Goal: Transaction & Acquisition: Obtain resource

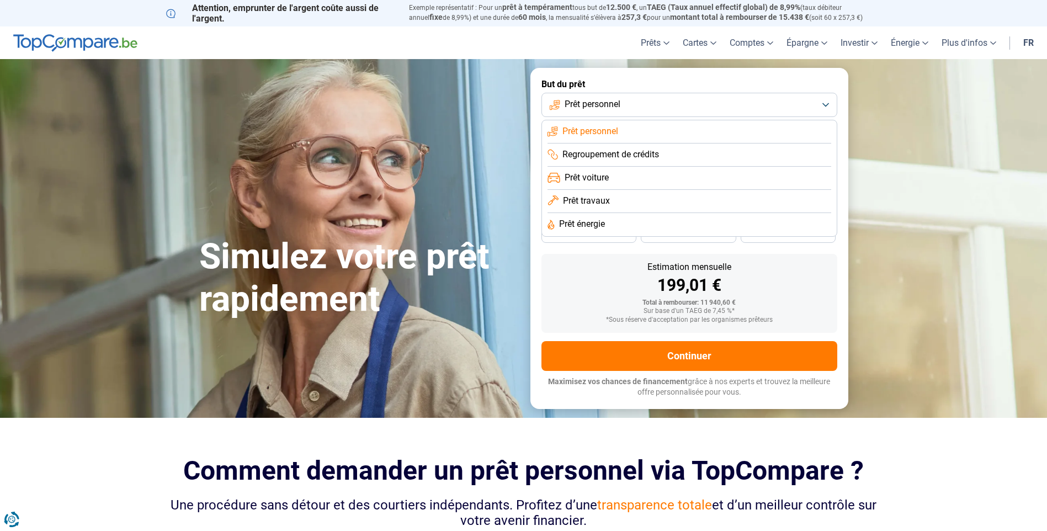
click at [596, 110] on span "Prêt personnel" at bounding box center [593, 104] width 56 height 12
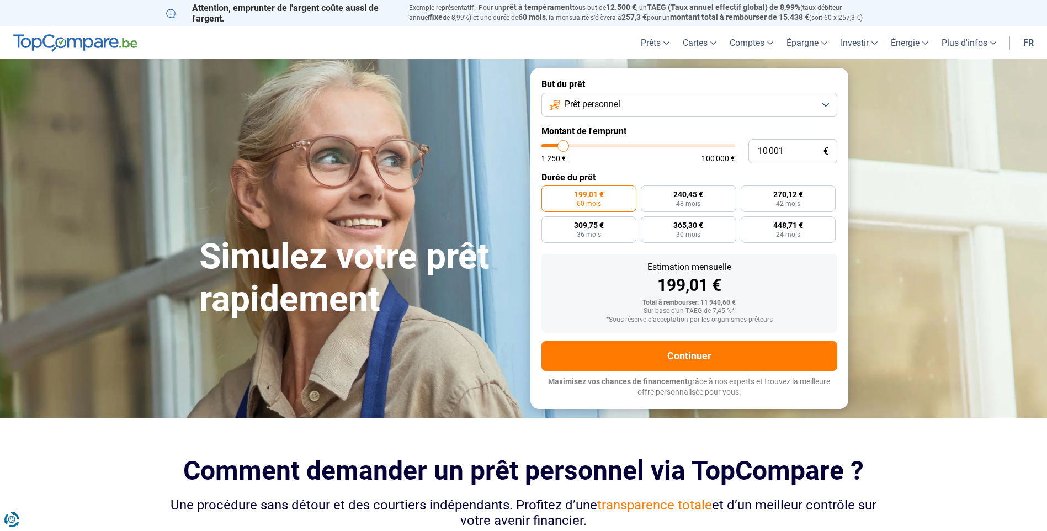
click at [576, 114] on button "Prêt personnel" at bounding box center [689, 105] width 296 height 24
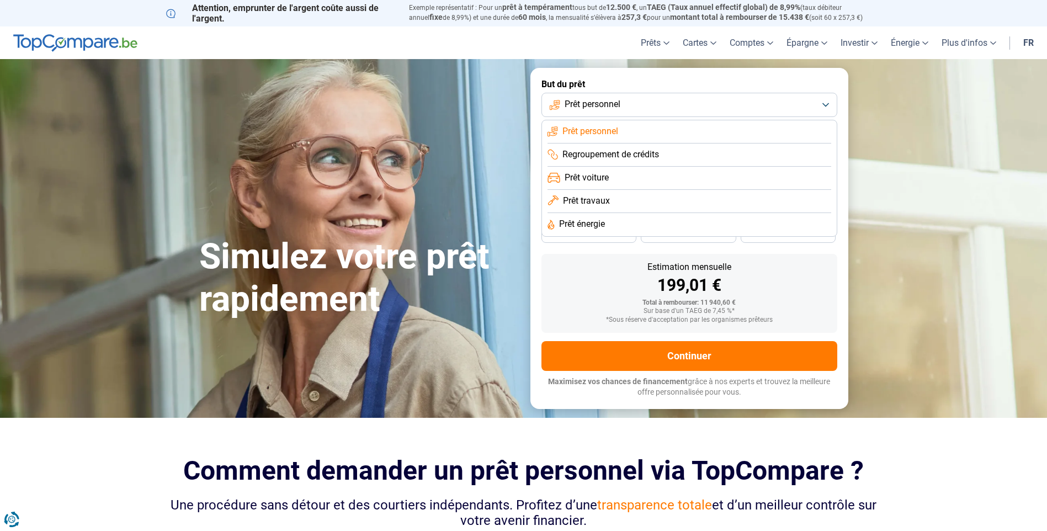
click at [581, 103] on span "Prêt personnel" at bounding box center [593, 104] width 56 height 12
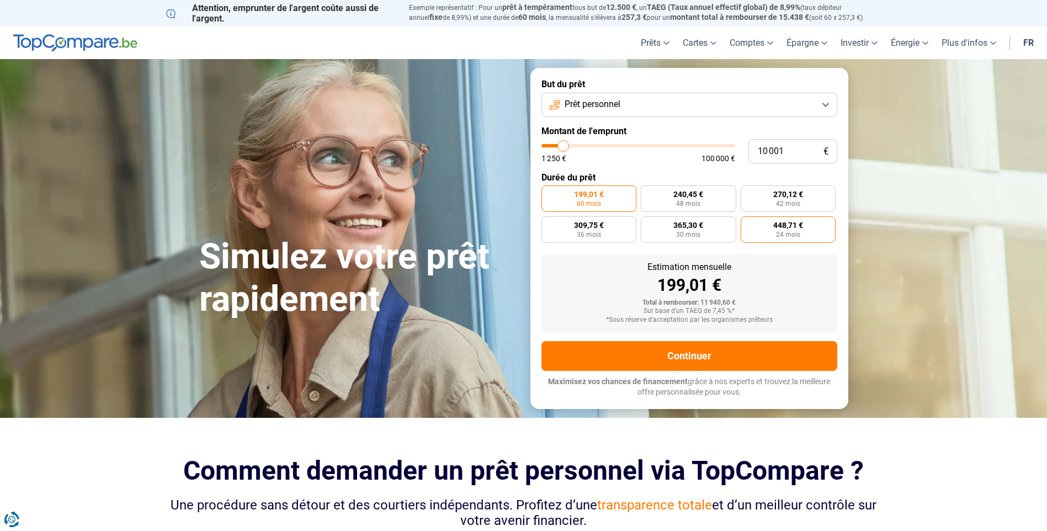
click at [797, 226] on span "448,71 €" at bounding box center [788, 225] width 30 height 8
click at [748, 224] on input "448,71 € 24 mois" at bounding box center [744, 219] width 7 height 7
radio input "true"
type input "8 500"
type input "8500"
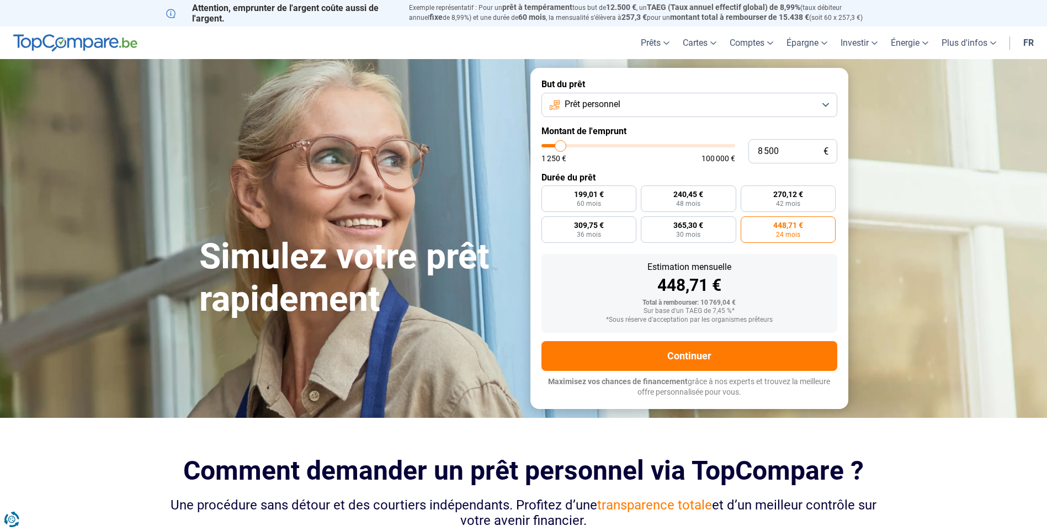
type input "17 750"
type input "17750"
type input "29 000"
type input "29000"
type input "38 750"
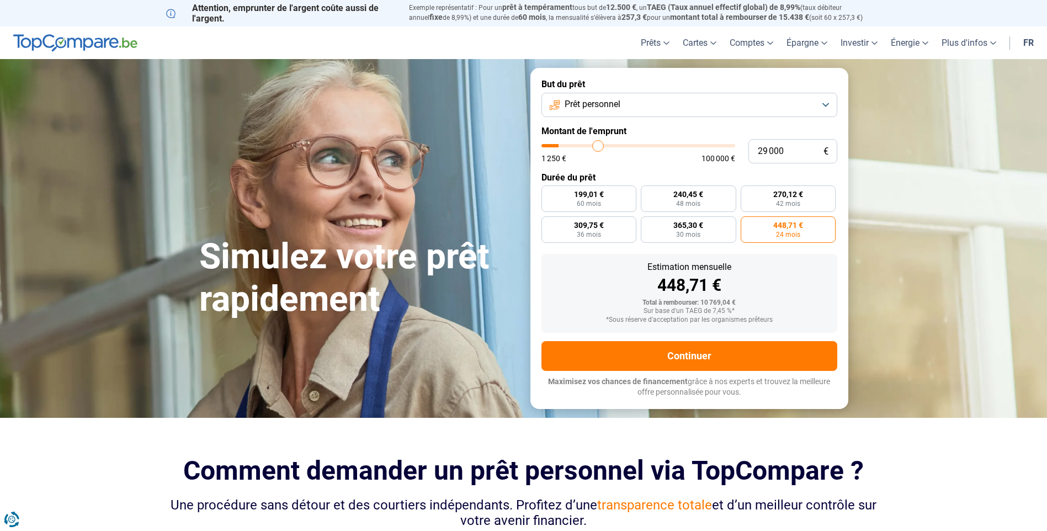
type input "38750"
type input "49 750"
type input "49750"
type input "63 250"
type input "63250"
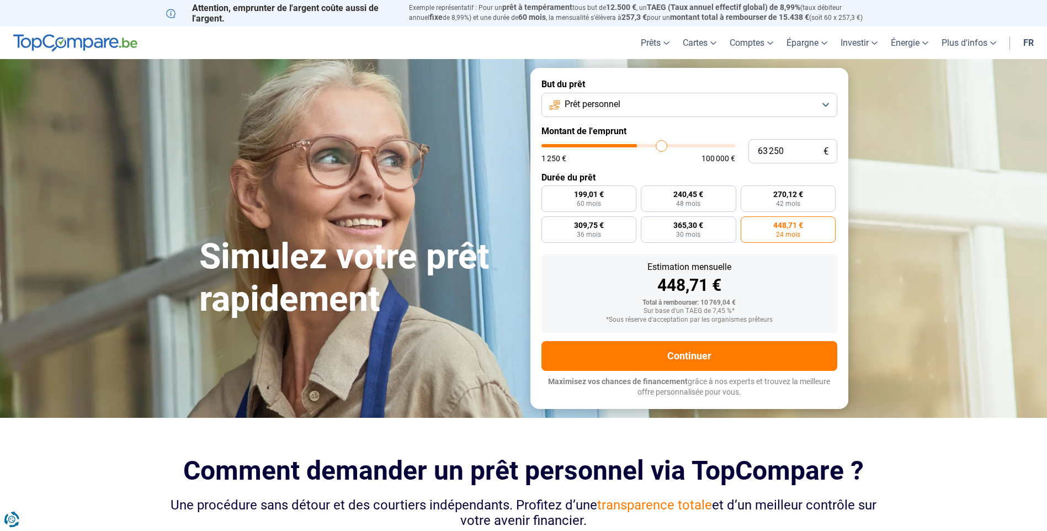
type input "74 000"
type input "74000"
type input "90 250"
type input "90250"
type input "92 500"
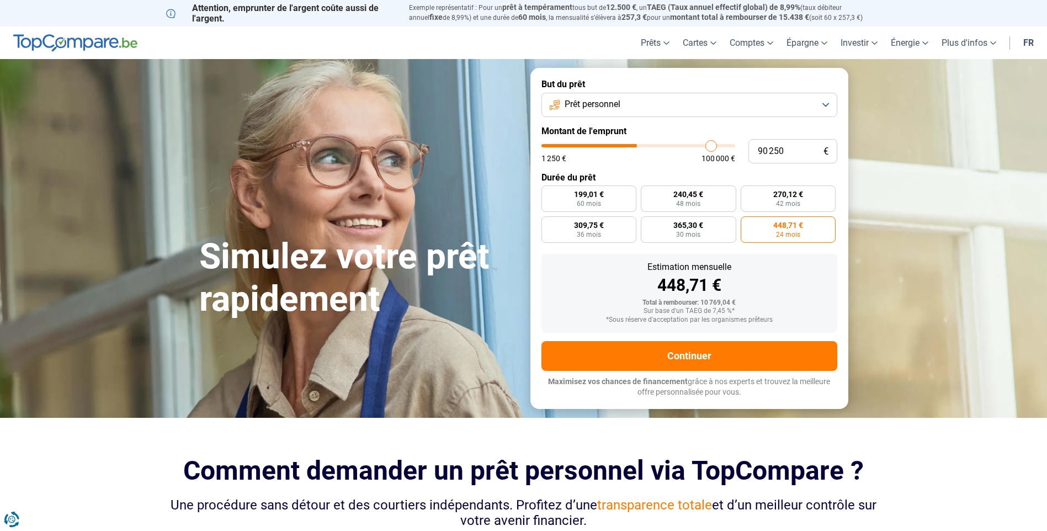
type input "92500"
type input "92 750"
type input "92750"
type input "93 250"
type input "93250"
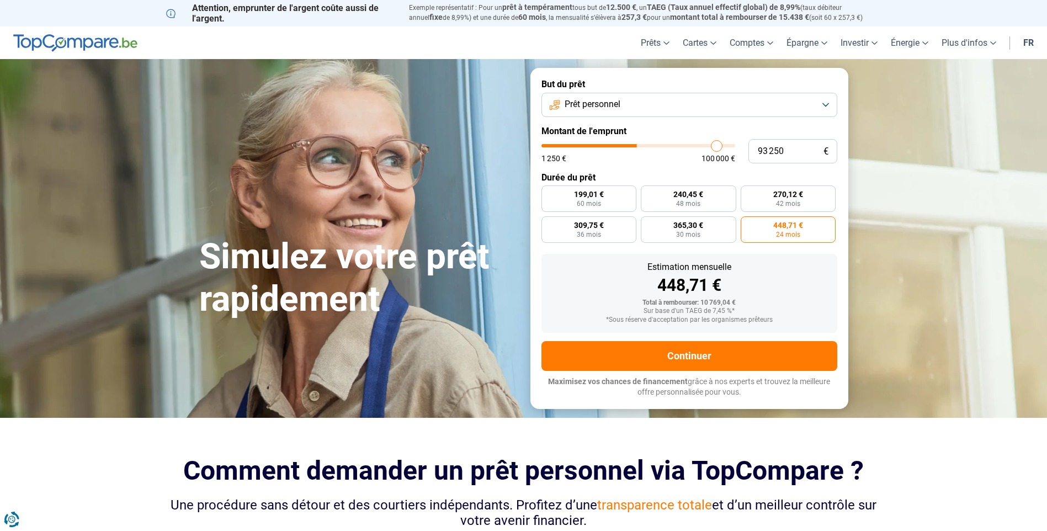
type input "93 500"
type input "93500"
type input "93 250"
type input "93250"
type input "91 500"
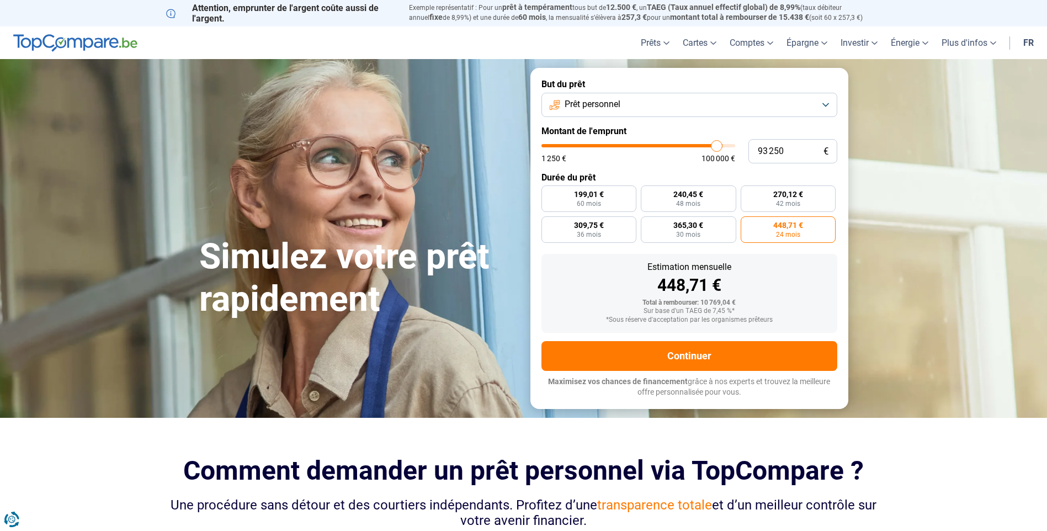
type input "91500"
type input "91 000"
type input "91000"
type input "88 500"
type input "88500"
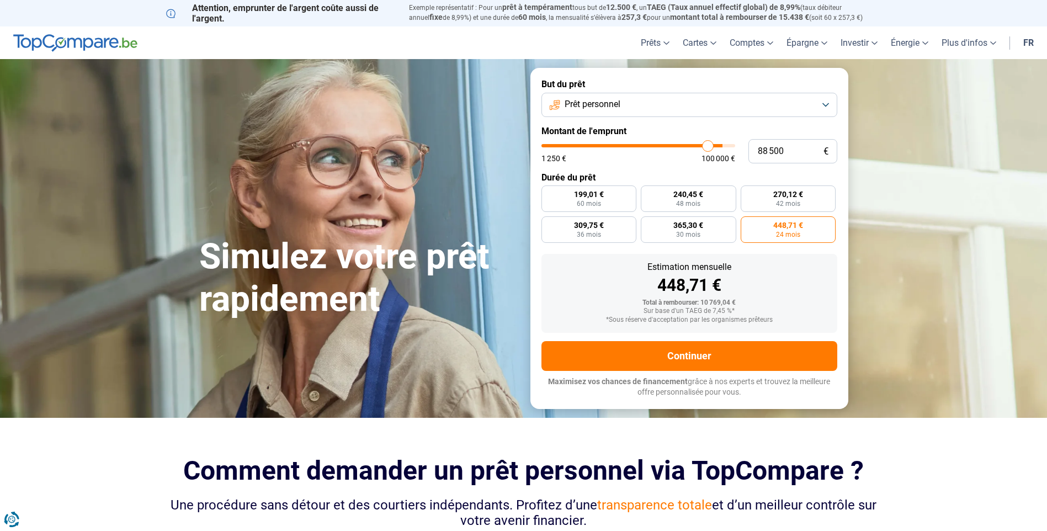
type input "87 250"
type input "87250"
type input "85 750"
type input "85750"
type input "83 250"
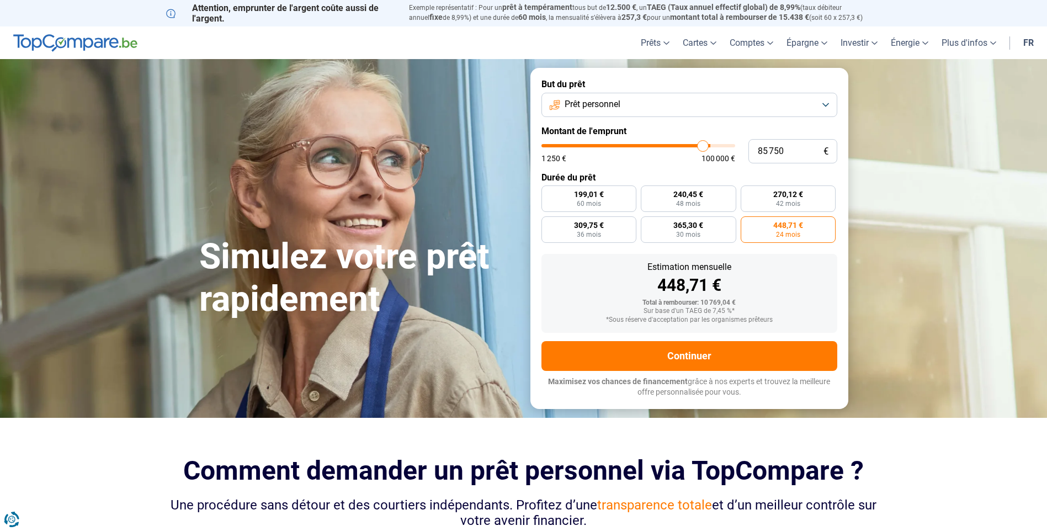
type input "83250"
type input "80 750"
type input "80750"
type input "78 000"
type input "78000"
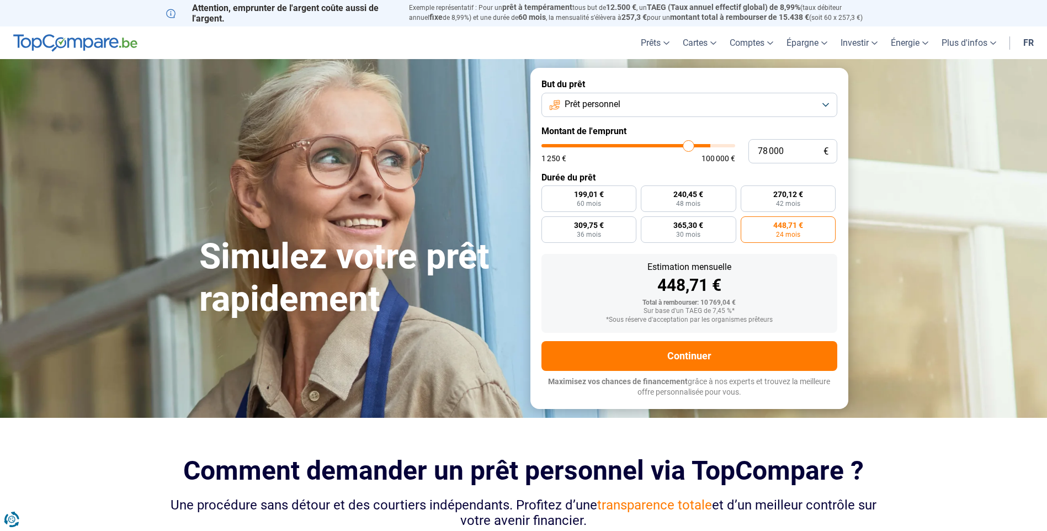
type input "74 250"
type input "74250"
type input "72 000"
type input "72000"
type input "69 750"
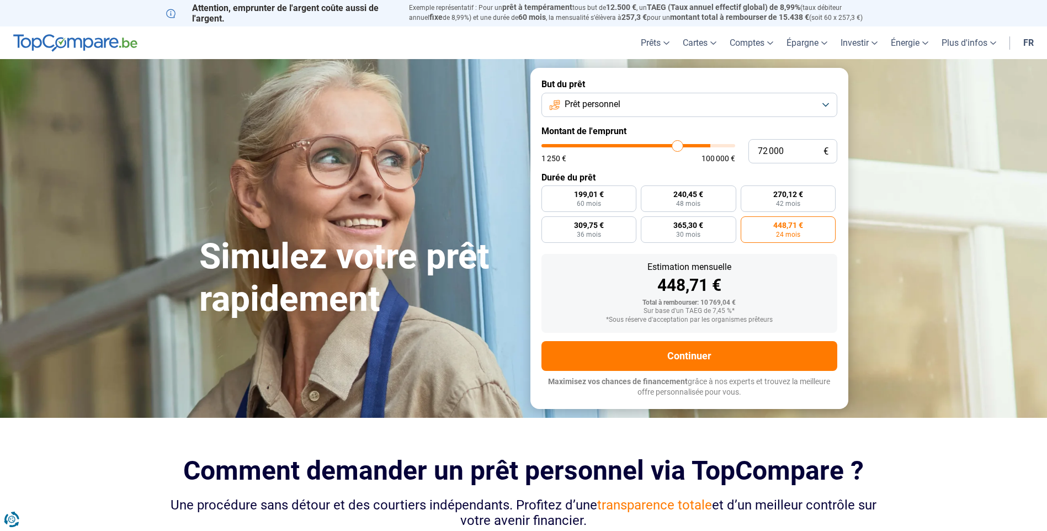
type input "69750"
type input "68 750"
type input "68750"
type input "67 250"
type input "67250"
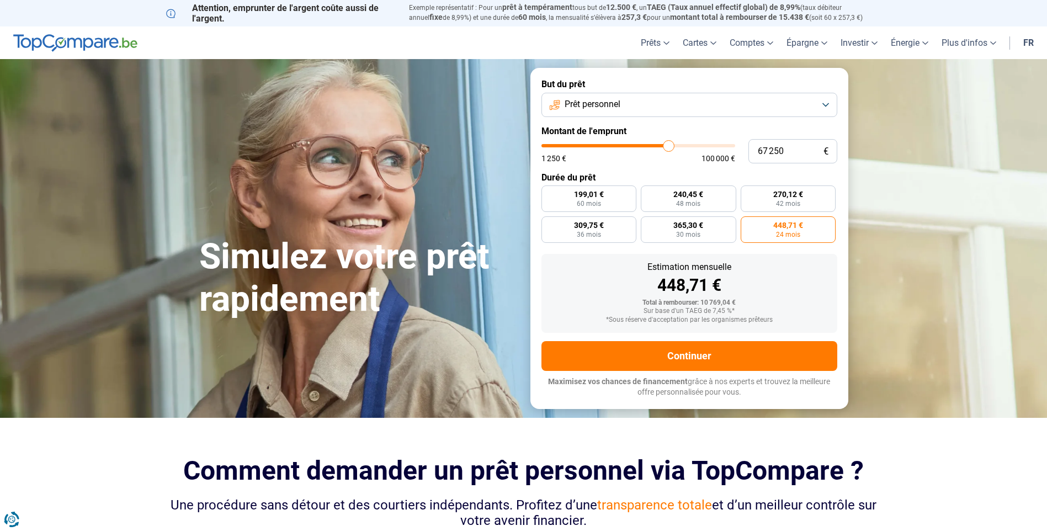
type input "66 250"
type input "66250"
type input "64 500"
drag, startPoint x: 559, startPoint y: 146, endPoint x: 663, endPoint y: 145, distance: 104.3
type input "64500"
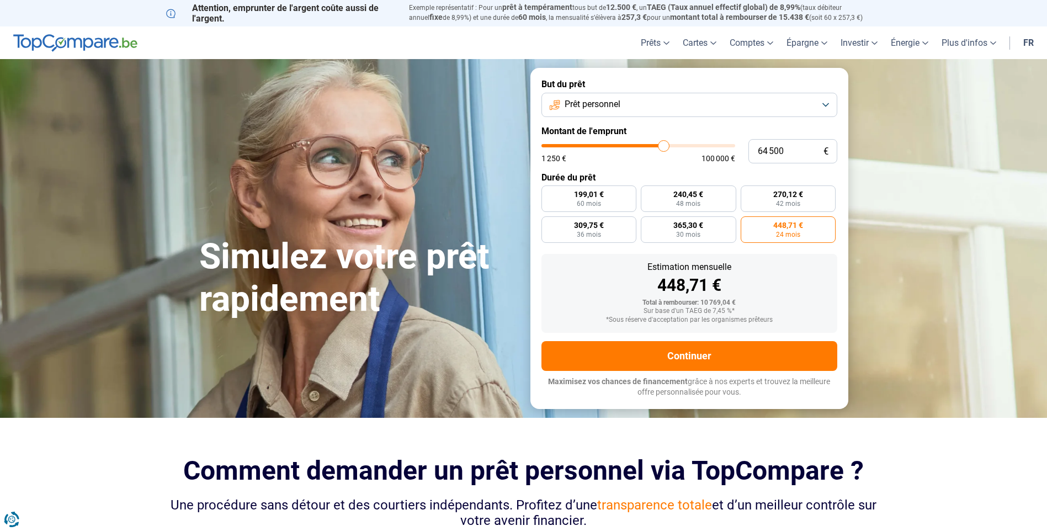
click at [663, 145] on input "range" at bounding box center [638, 145] width 194 height 3
radio input "false"
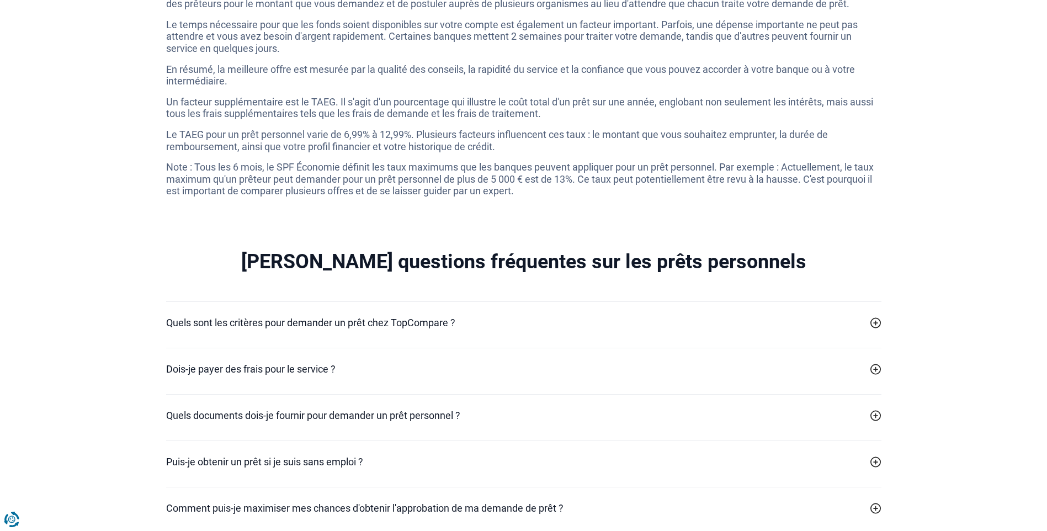
scroll to position [3036, 0]
